Goal: Task Accomplishment & Management: Manage account settings

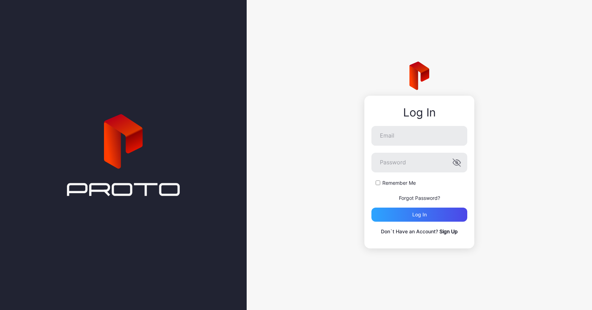
type input "**********"
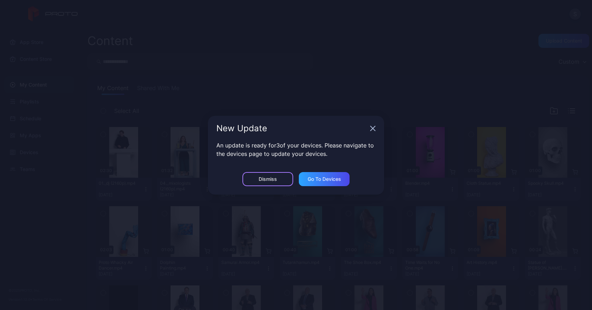
click at [273, 183] on div "Dismiss" at bounding box center [267, 179] width 51 height 14
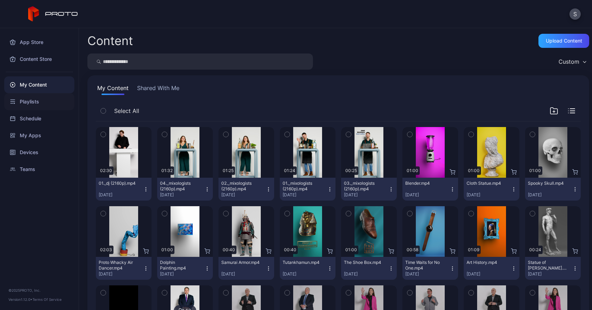
click at [34, 100] on div "Playlists" at bounding box center [39, 101] width 70 height 17
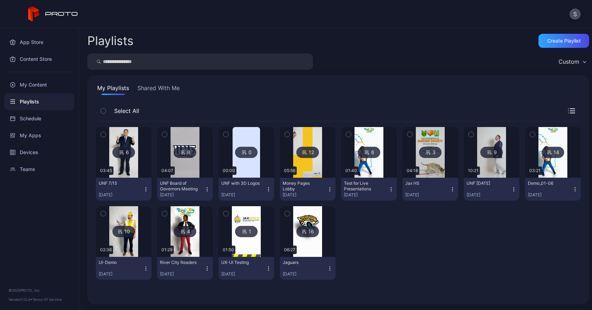
click at [144, 190] on icon "button" at bounding box center [146, 190] width 6 height 6
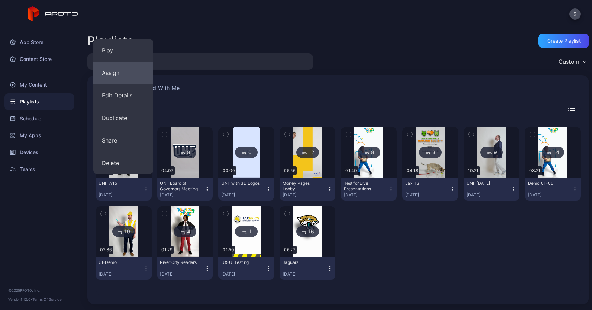
click at [133, 77] on button "Assign" at bounding box center [123, 73] width 60 height 23
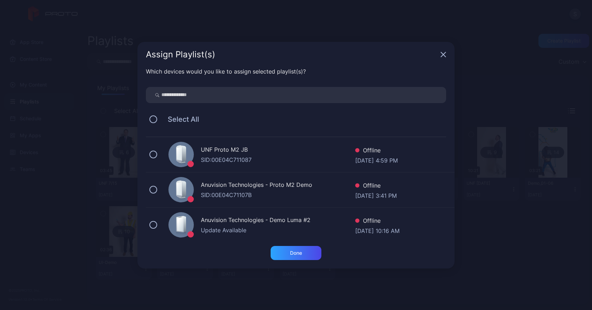
click at [222, 155] on div "UNF Proto M2 JB" at bounding box center [278, 150] width 154 height 10
click at [295, 253] on div "Done" at bounding box center [296, 253] width 12 height 6
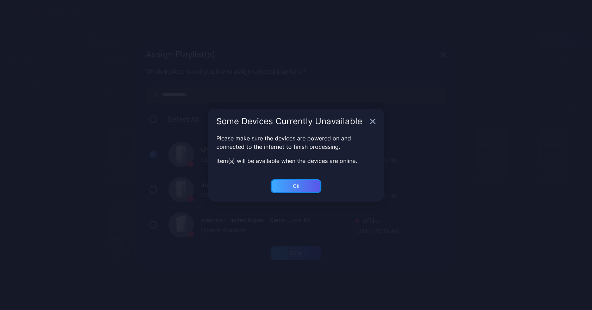
click at [309, 246] on div "Ok" at bounding box center [296, 253] width 51 height 14
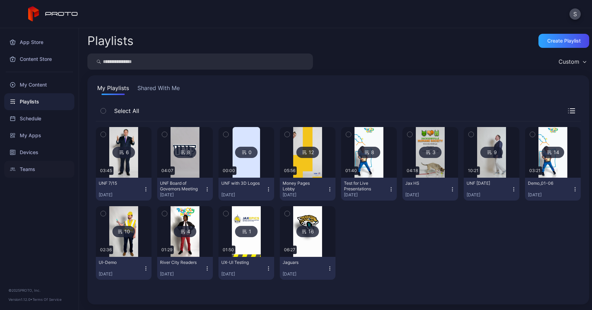
click at [33, 167] on div "Teams" at bounding box center [39, 169] width 70 height 17
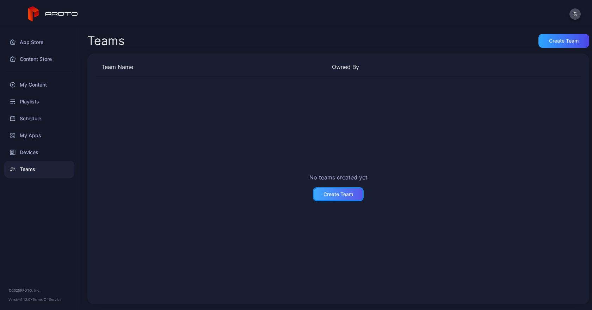
click at [332, 196] on div "Create Team" at bounding box center [338, 195] width 30 height 6
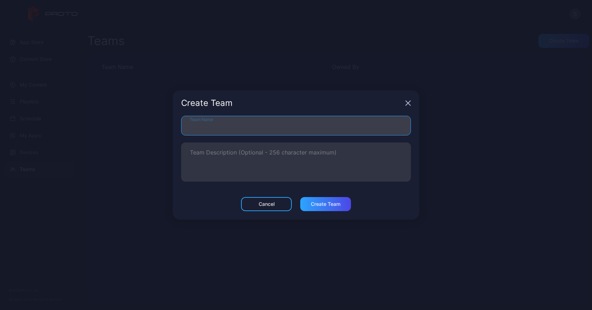
click at [251, 128] on input "Team Name" at bounding box center [296, 126] width 230 height 20
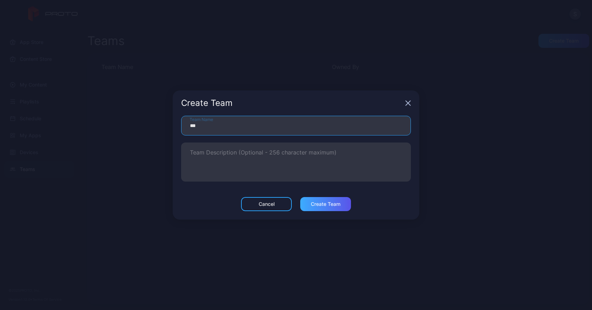
type input "***"
click at [325, 210] on div "Create Team" at bounding box center [325, 204] width 51 height 14
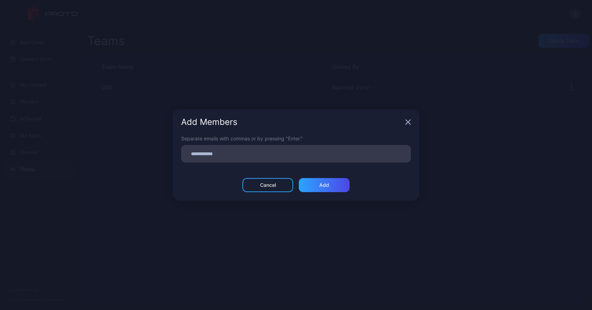
click at [229, 156] on input at bounding box center [295, 153] width 221 height 9
type input "**********"
click at [343, 186] on div "Add" at bounding box center [324, 185] width 51 height 14
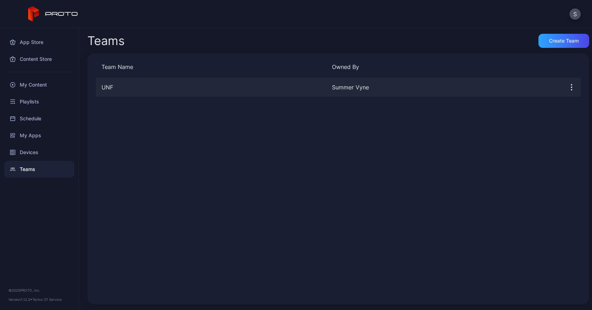
click at [192, 86] on div "UNF" at bounding box center [211, 87] width 230 height 8
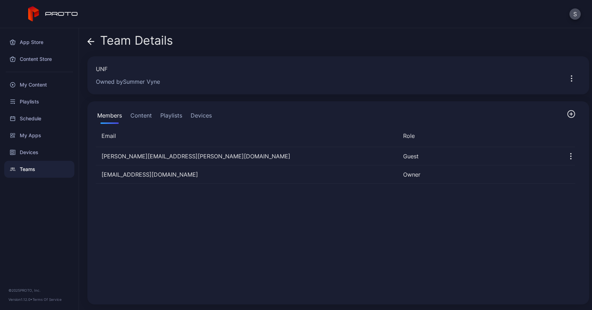
click at [198, 114] on button "Devices" at bounding box center [201, 117] width 24 height 14
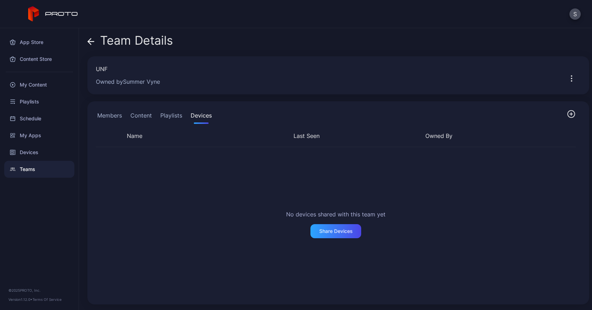
click at [168, 113] on button "Playlists" at bounding box center [171, 117] width 25 height 14
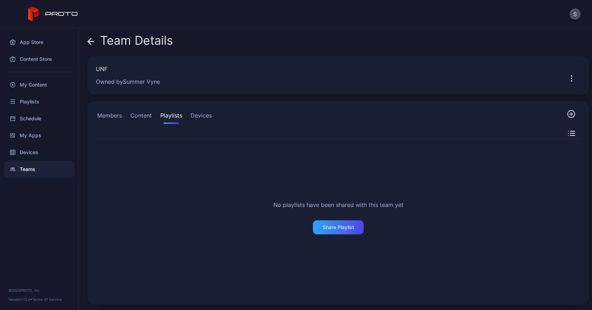
click at [105, 119] on button "Members" at bounding box center [109, 117] width 27 height 14
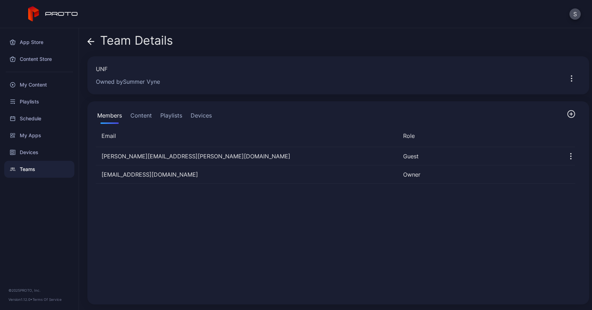
click at [140, 118] on button "Content" at bounding box center [141, 117] width 24 height 14
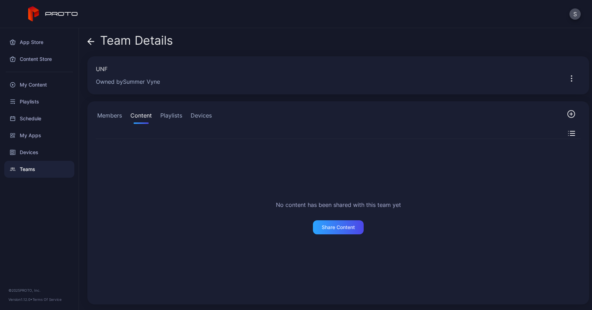
click at [98, 123] on button "Members" at bounding box center [109, 117] width 27 height 14
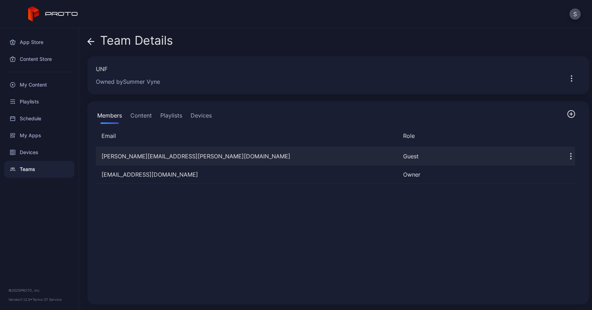
click at [566, 154] on icon "button" at bounding box center [570, 156] width 8 height 8
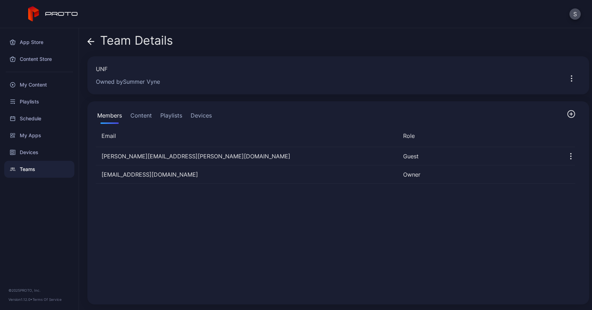
click at [420, 210] on div "[PERSON_NAME][EMAIL_ADDRESS][PERSON_NAME][DOMAIN_NAME] Guest [EMAIL_ADDRESS][DO…" at bounding box center [335, 222] width 490 height 160
click at [197, 117] on button "Devices" at bounding box center [201, 117] width 24 height 14
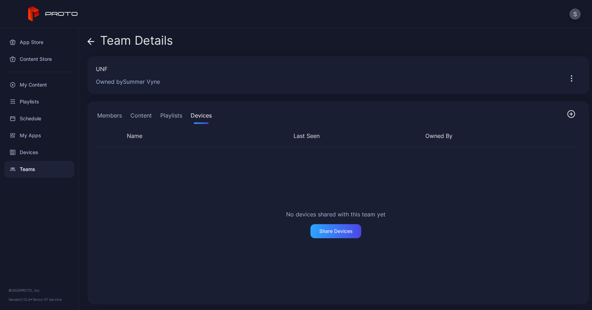
drag, startPoint x: 173, startPoint y: 117, endPoint x: 150, endPoint y: 116, distance: 23.3
click at [173, 117] on button "Playlists" at bounding box center [171, 117] width 25 height 14
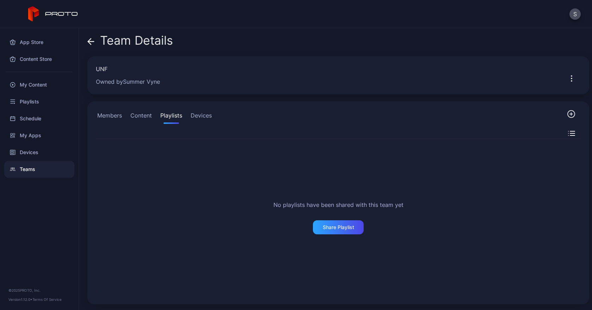
click at [149, 117] on button "Content" at bounding box center [141, 117] width 24 height 14
click at [112, 121] on button "Members" at bounding box center [109, 117] width 27 height 14
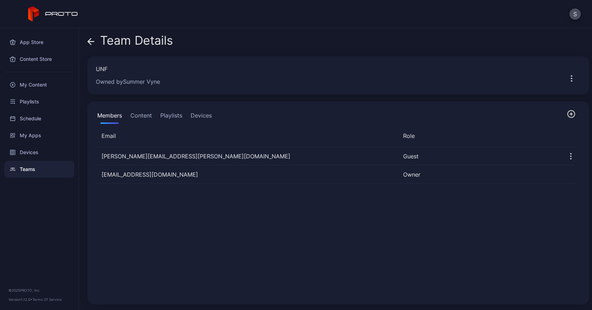
click at [567, 116] on icon "button" at bounding box center [570, 114] width 7 height 7
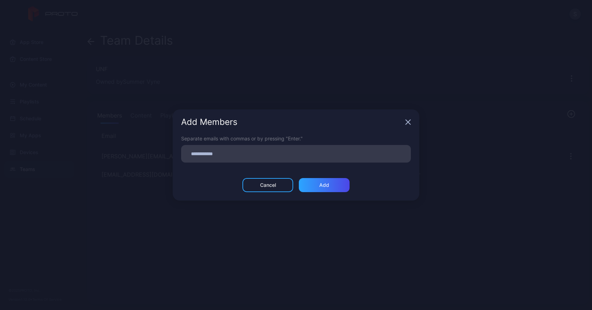
click at [217, 157] on input at bounding box center [295, 153] width 221 height 9
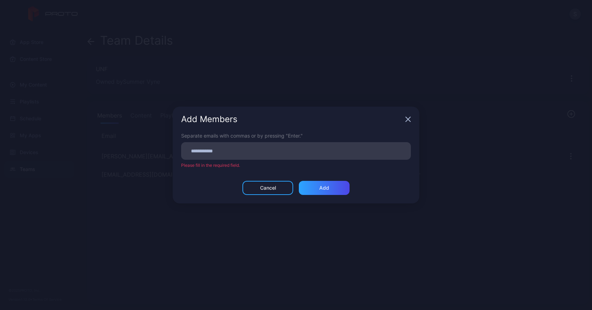
click at [407, 122] on icon "button" at bounding box center [408, 120] width 6 height 6
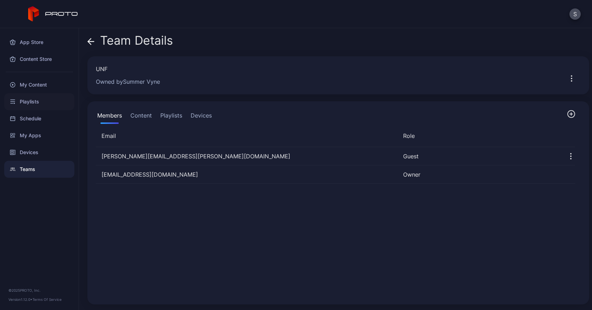
click at [15, 101] on div "Playlists" at bounding box center [39, 101] width 70 height 17
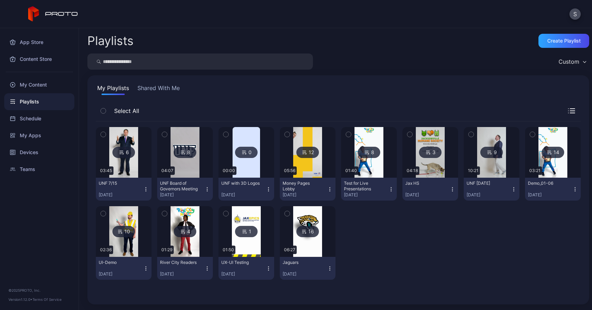
click at [142, 189] on div "UNF 7/15 [DATE]" at bounding box center [121, 189] width 44 height 17
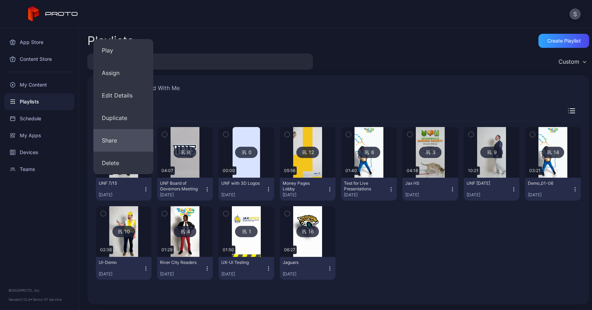
click at [113, 138] on button "Share" at bounding box center [123, 140] width 60 height 23
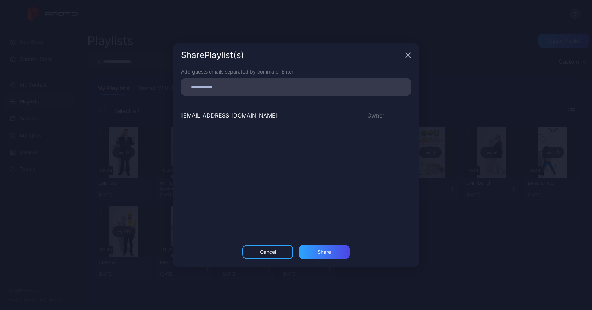
click at [224, 87] on input at bounding box center [295, 86] width 221 height 9
click at [406, 56] on div "Share Playlist (s)" at bounding box center [296, 55] width 247 height 25
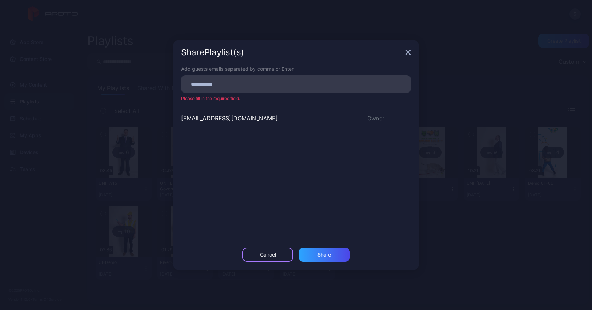
click at [269, 254] on div "Cancel" at bounding box center [268, 255] width 16 height 6
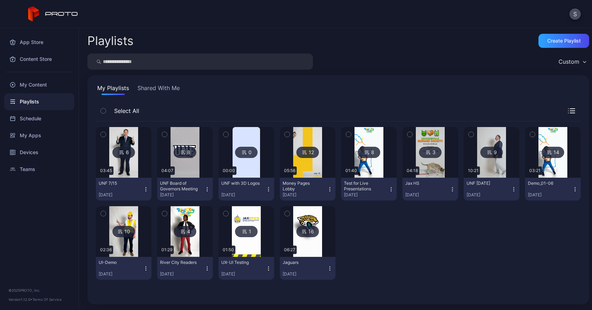
click at [144, 190] on icon "button" at bounding box center [146, 190] width 6 height 6
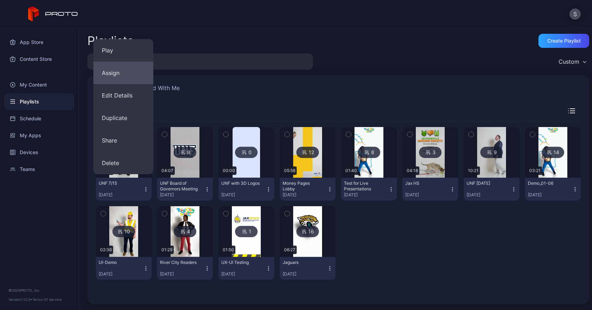
click at [100, 69] on button "Assign" at bounding box center [123, 73] width 60 height 23
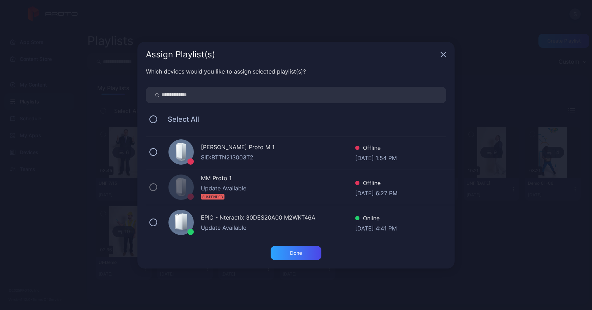
scroll to position [217, 0]
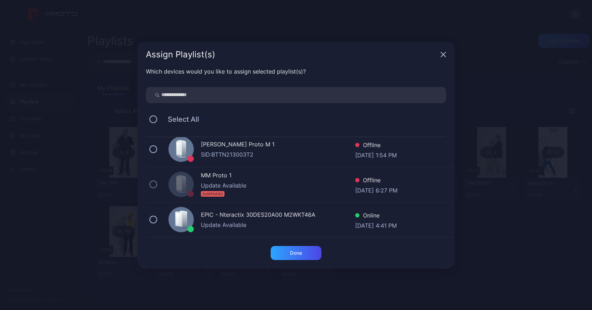
click at [445, 55] on icon "button" at bounding box center [443, 55] width 6 height 6
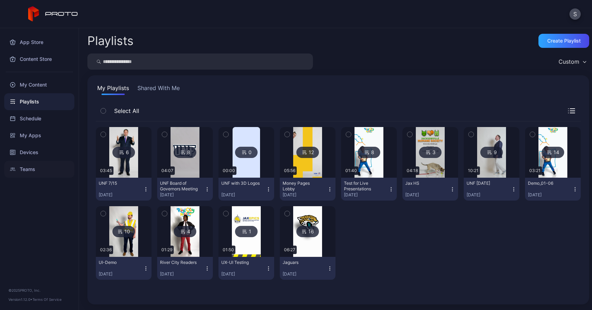
click at [40, 168] on div "Teams" at bounding box center [39, 169] width 70 height 17
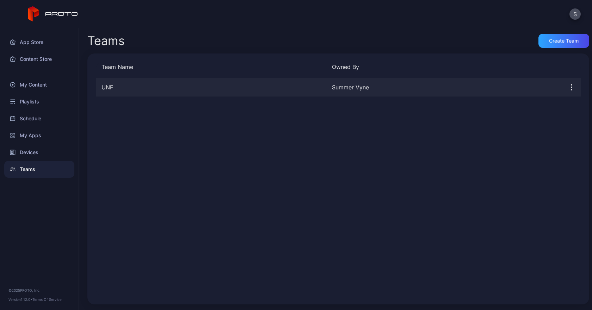
click at [567, 86] on icon "button" at bounding box center [571, 87] width 8 height 8
click at [409, 91] on div "Summer Vyne" at bounding box center [444, 87] width 225 height 8
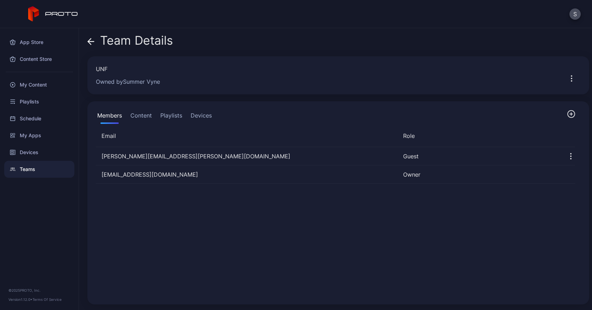
click at [136, 119] on button "Content" at bounding box center [141, 117] width 24 height 14
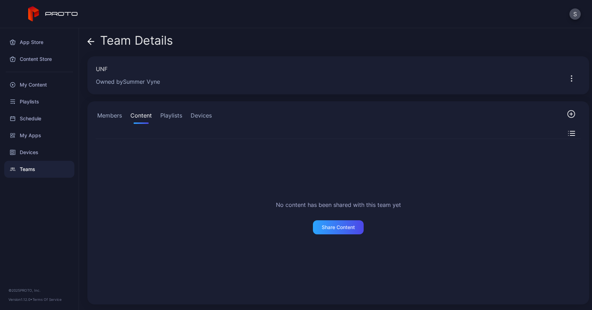
click at [167, 122] on button "Playlists" at bounding box center [171, 117] width 25 height 14
click at [207, 113] on button "Devices" at bounding box center [201, 117] width 24 height 14
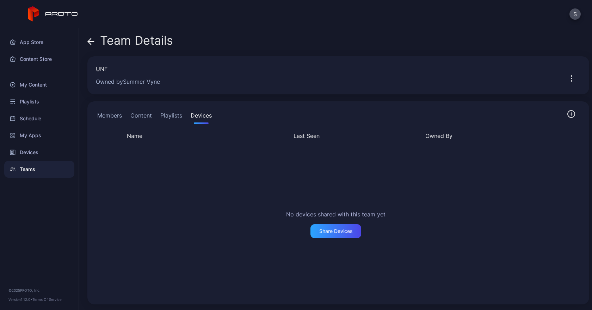
click at [41, 172] on div "Teams" at bounding box center [39, 169] width 70 height 17
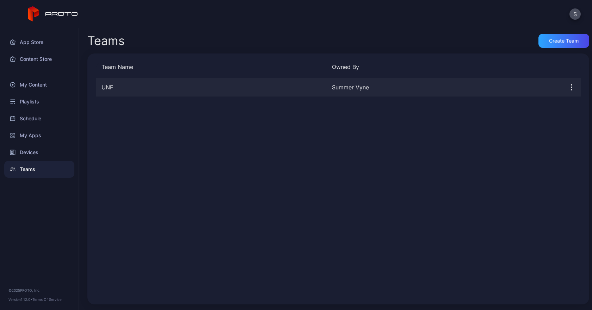
click at [128, 95] on div "UNF Summer Vyne" at bounding box center [338, 87] width 485 height 18
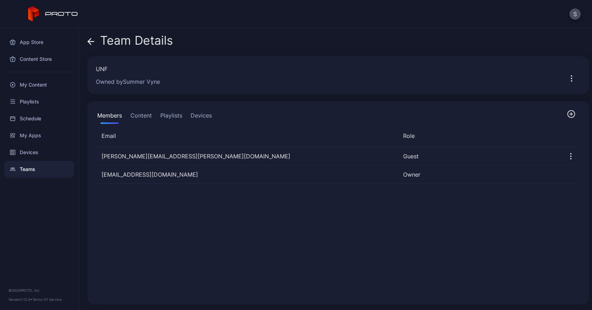
click at [140, 116] on button "Content" at bounding box center [141, 117] width 24 height 14
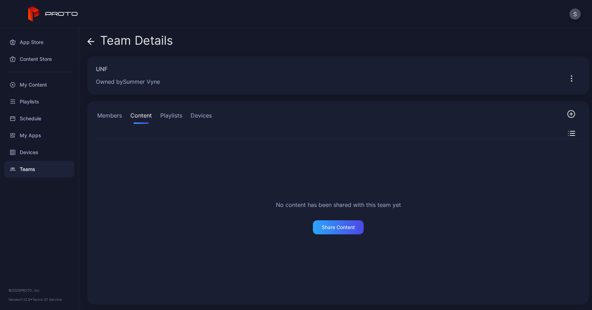
click at [310, 29] on div "Team Details UNF Owned by Summer Vyne Members Content Playlists Devices No cont…" at bounding box center [335, 169] width 513 height 282
